Goal: Information Seeking & Learning: Learn about a topic

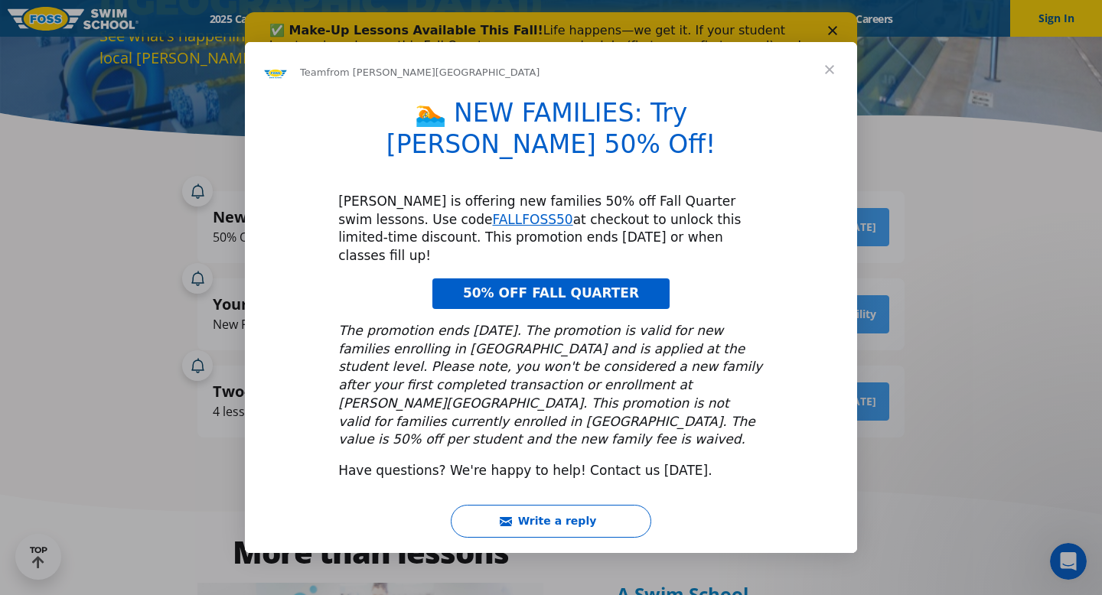
click at [833, 97] on span "Close" at bounding box center [829, 69] width 55 height 55
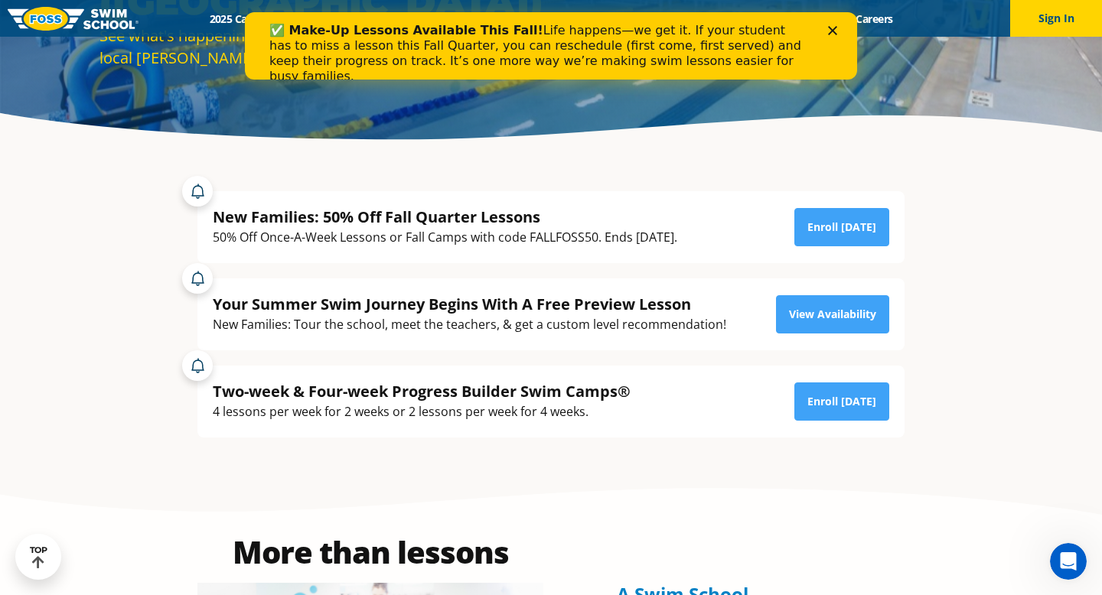
click at [391, 252] on div "New Families: 50% Off Fall Quarter Lessons 50% Off Once-A-Week Lessons or Fall …" at bounding box center [550, 227] width 707 height 72
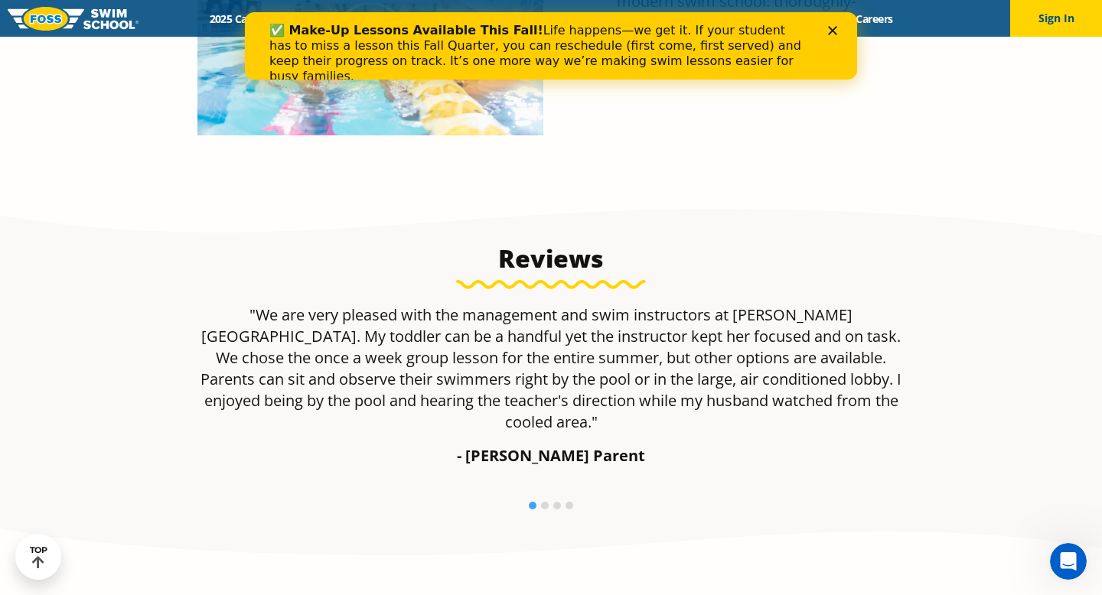
scroll to position [874, 0]
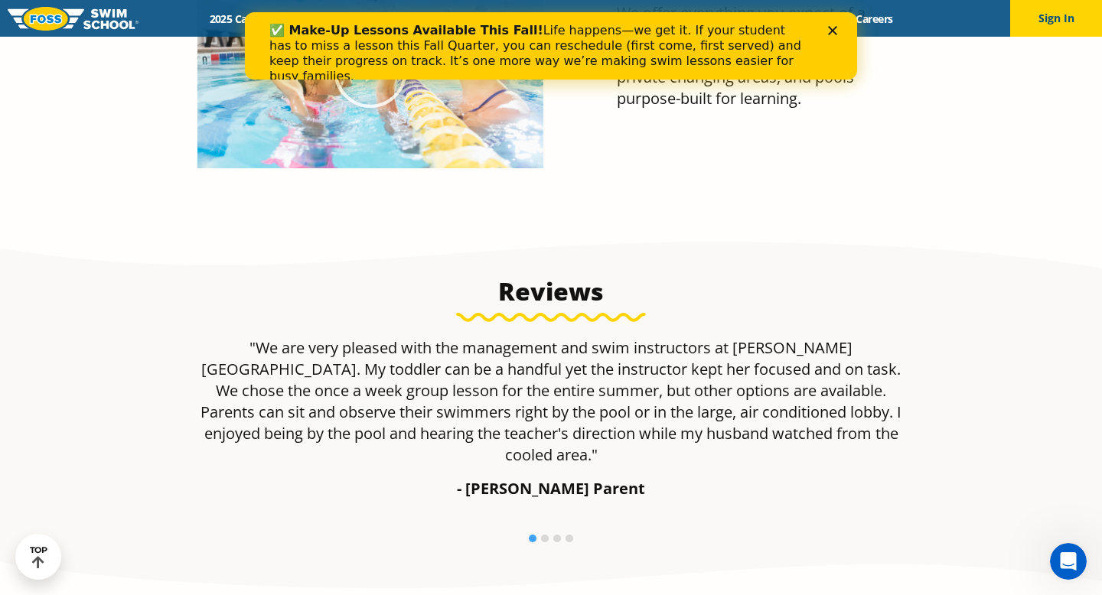
click at [839, 27] on div "Close" at bounding box center [835, 30] width 15 height 9
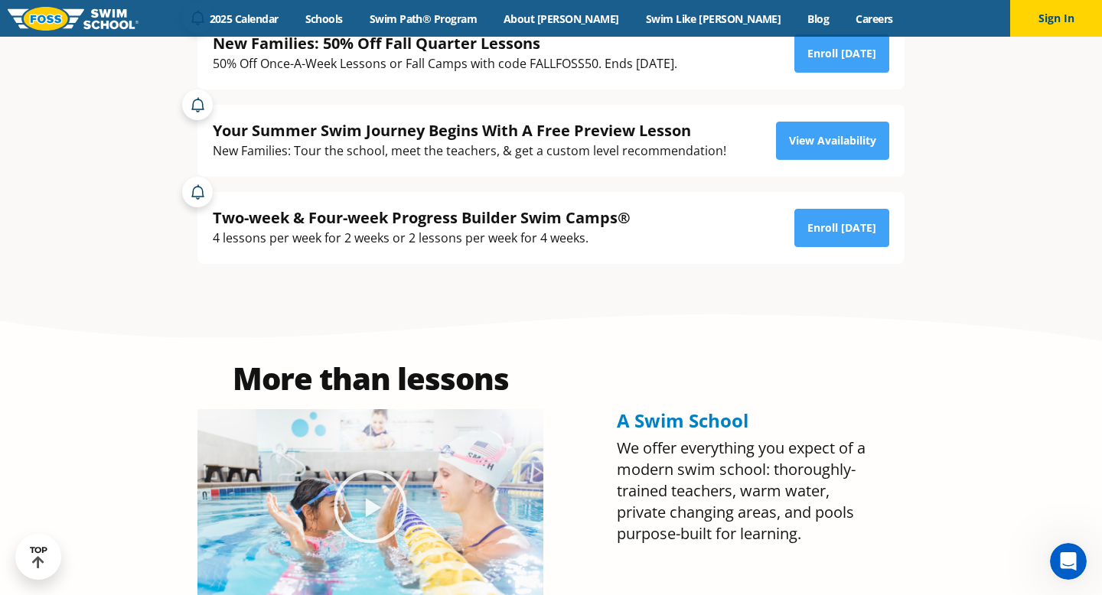
scroll to position [437, 0]
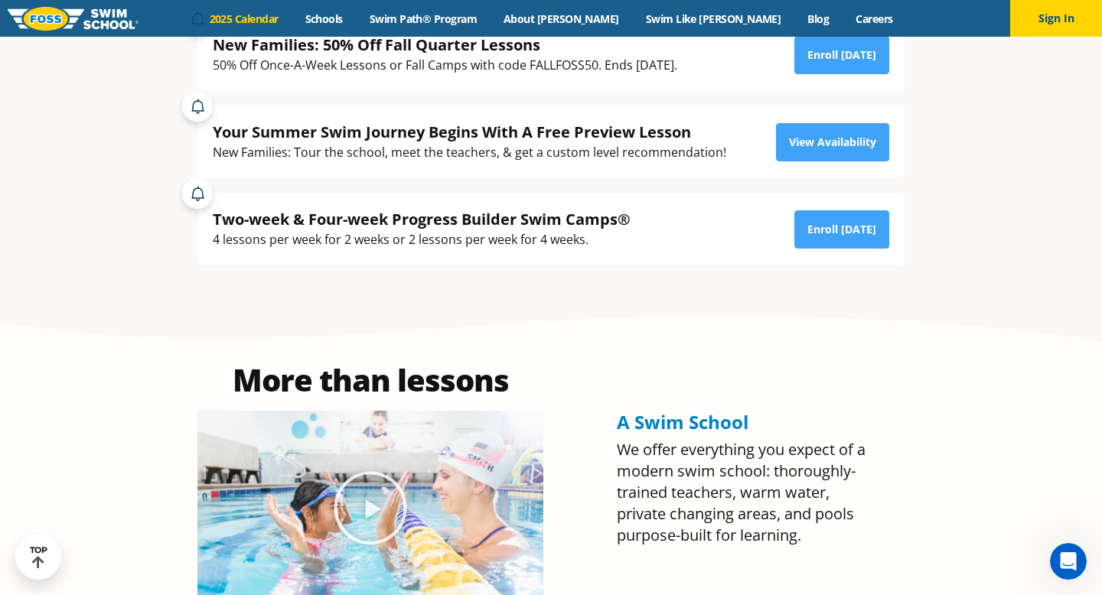
click at [292, 15] on link "2025 Calendar" at bounding box center [244, 18] width 96 height 15
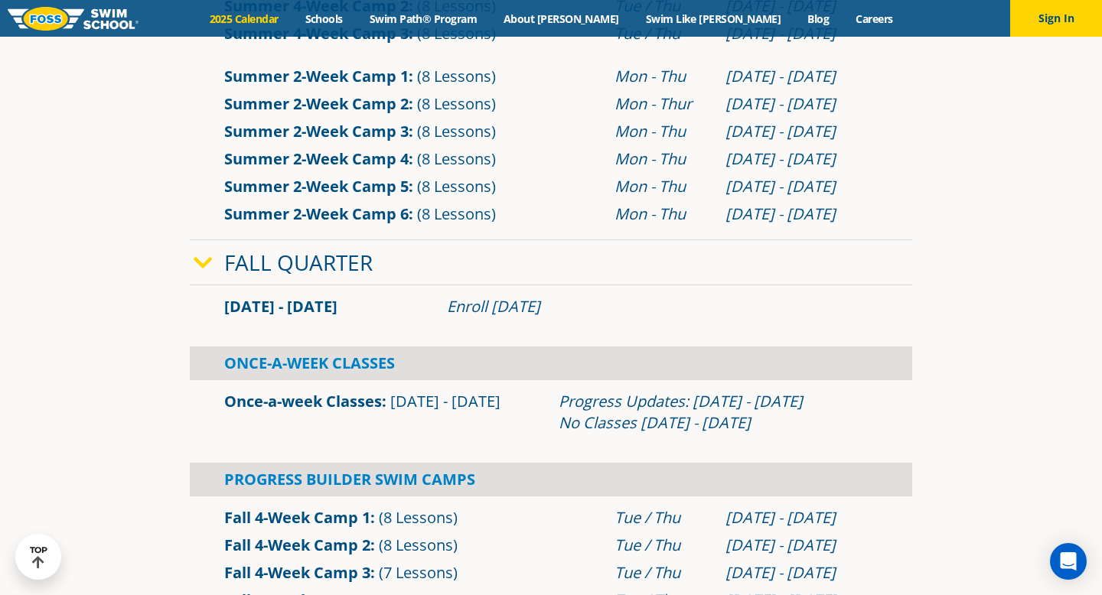
scroll to position [546, 0]
